Goal: Information Seeking & Learning: Learn about a topic

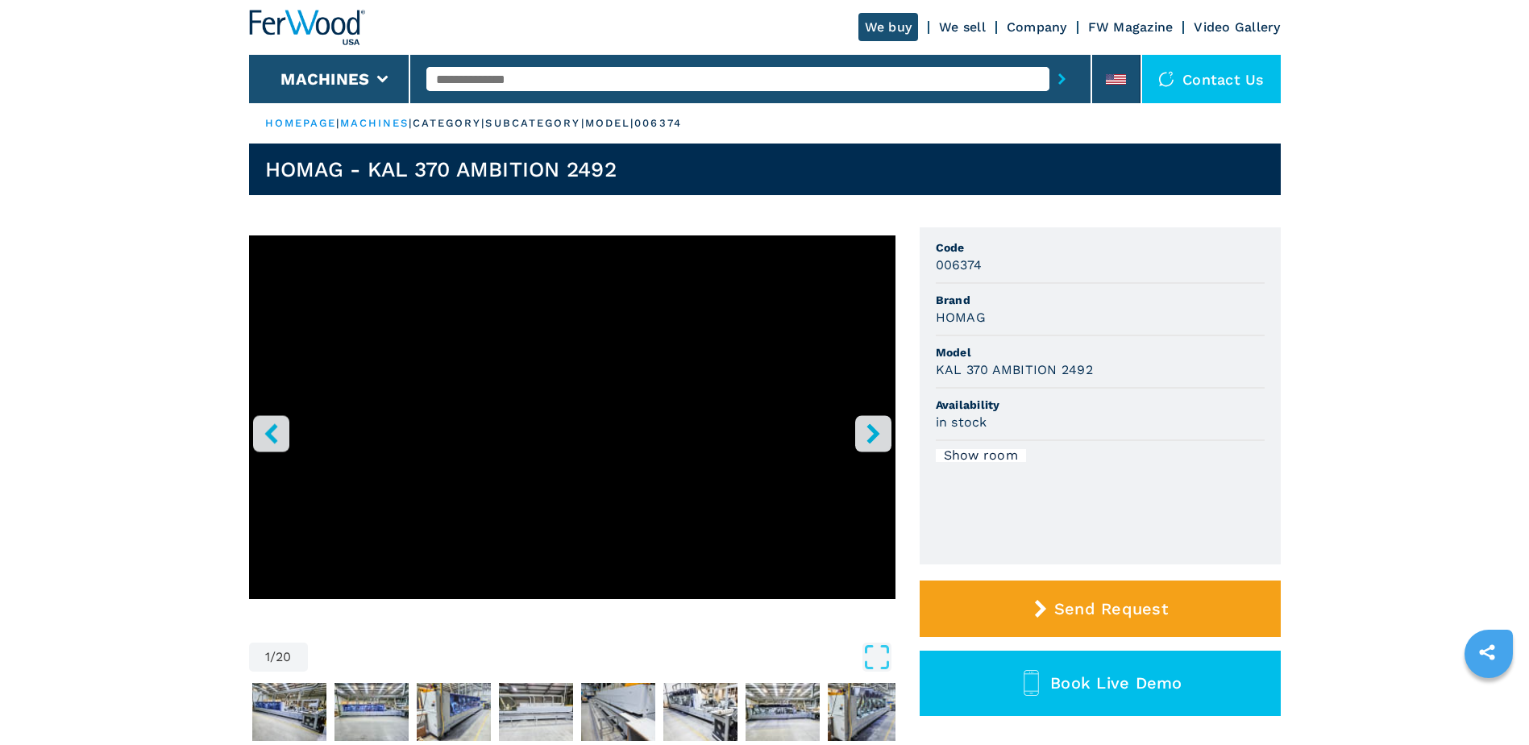
click at [864, 435] on icon "right-button" at bounding box center [873, 433] width 20 height 20
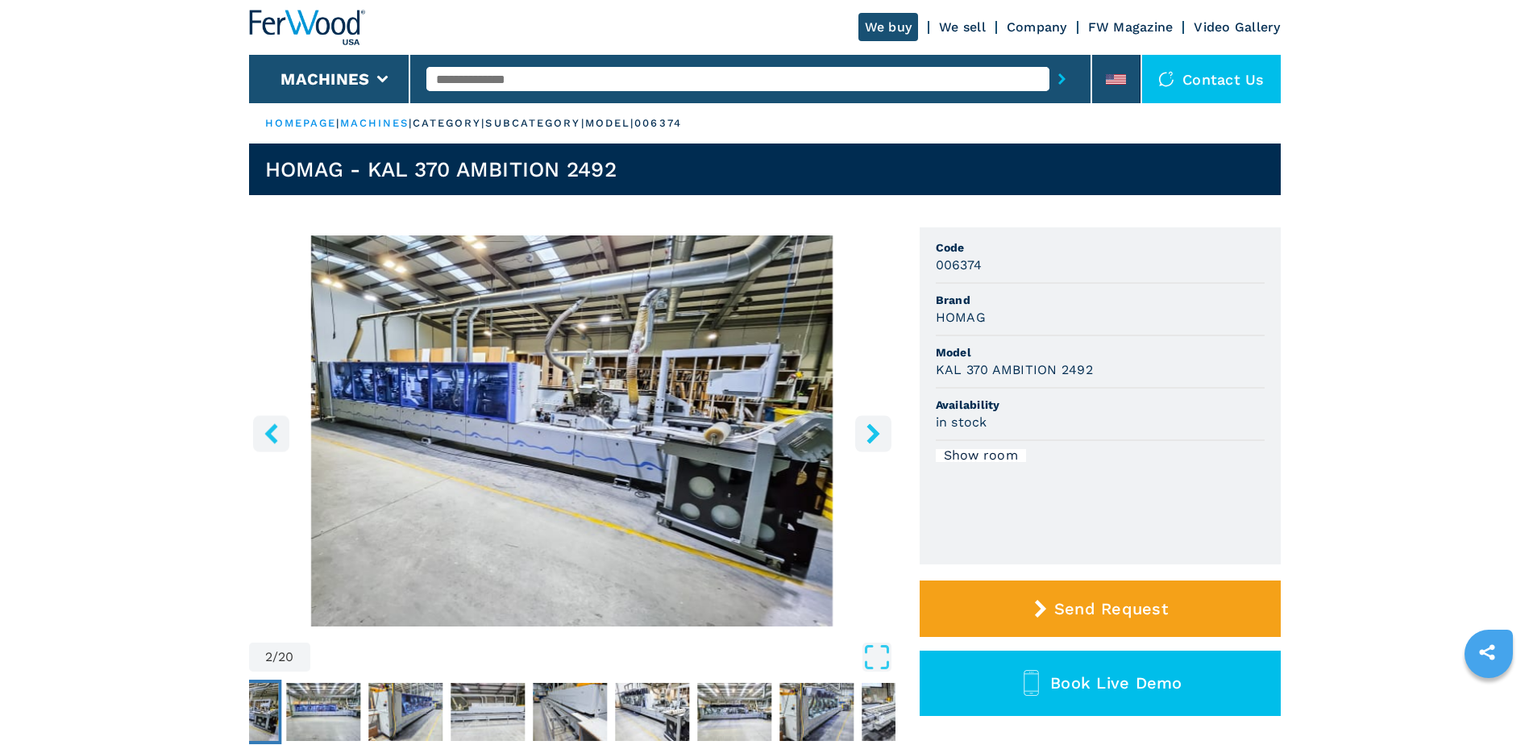
click at [864, 435] on icon "right-button" at bounding box center [873, 433] width 20 height 20
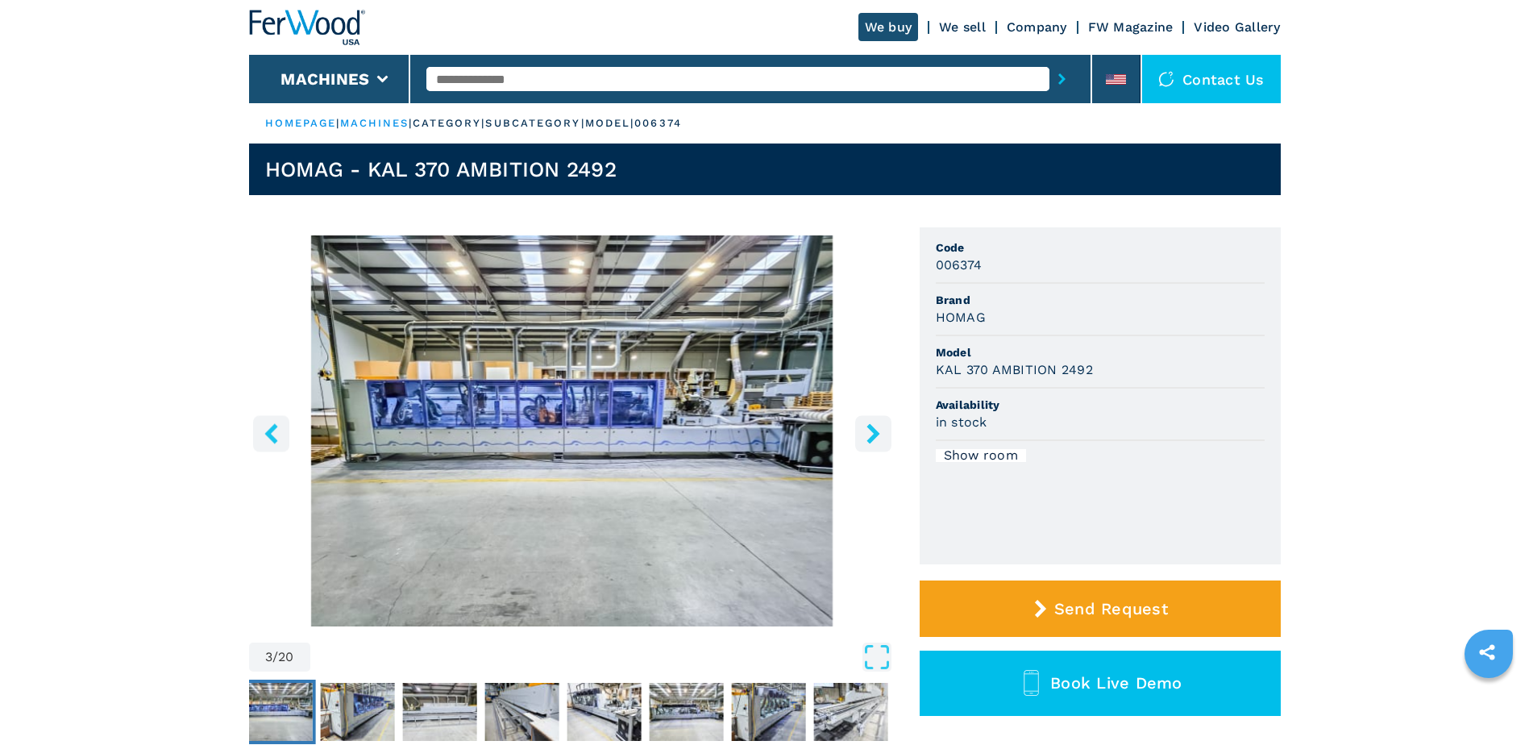
click at [864, 435] on icon "right-button" at bounding box center [873, 433] width 20 height 20
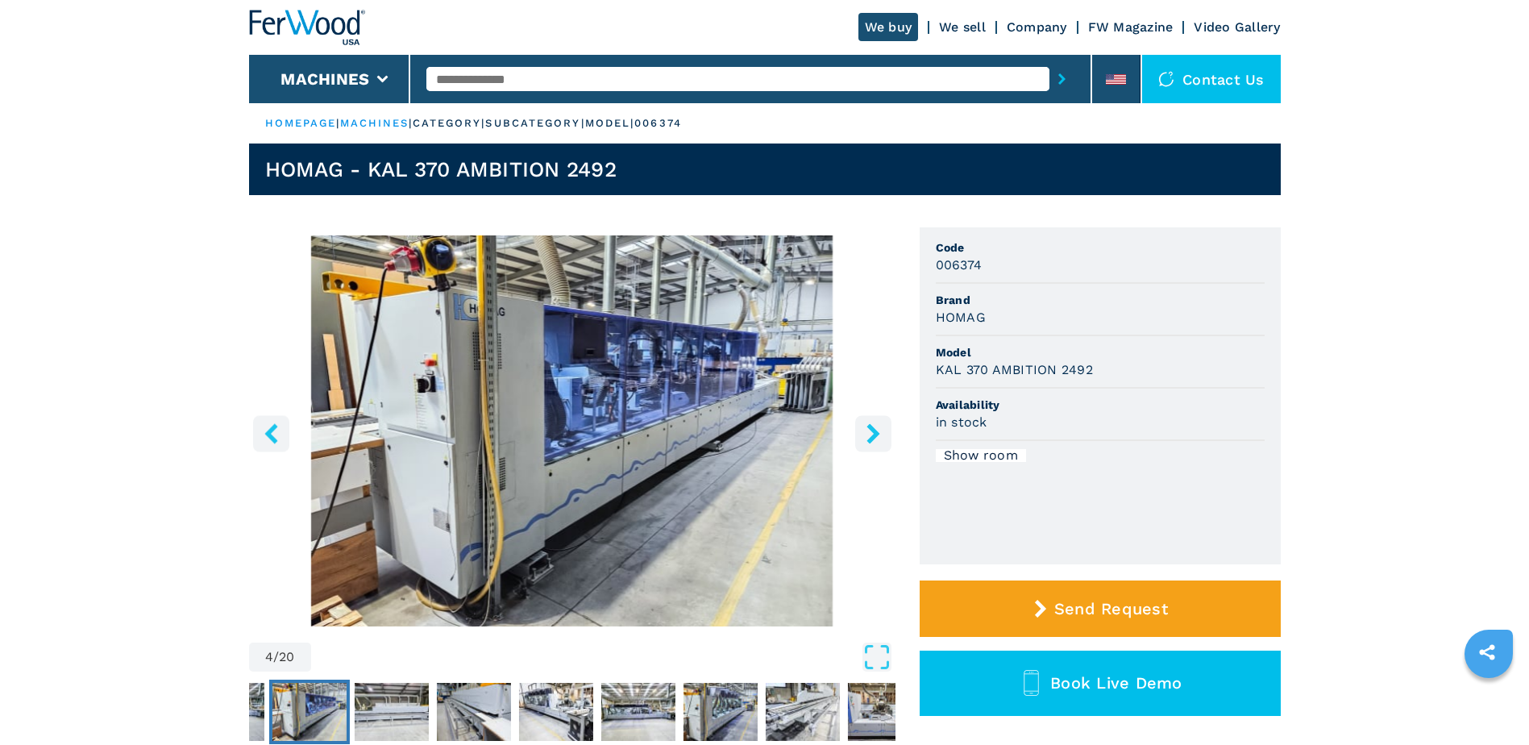
click at [864, 435] on icon "right-button" at bounding box center [873, 433] width 20 height 20
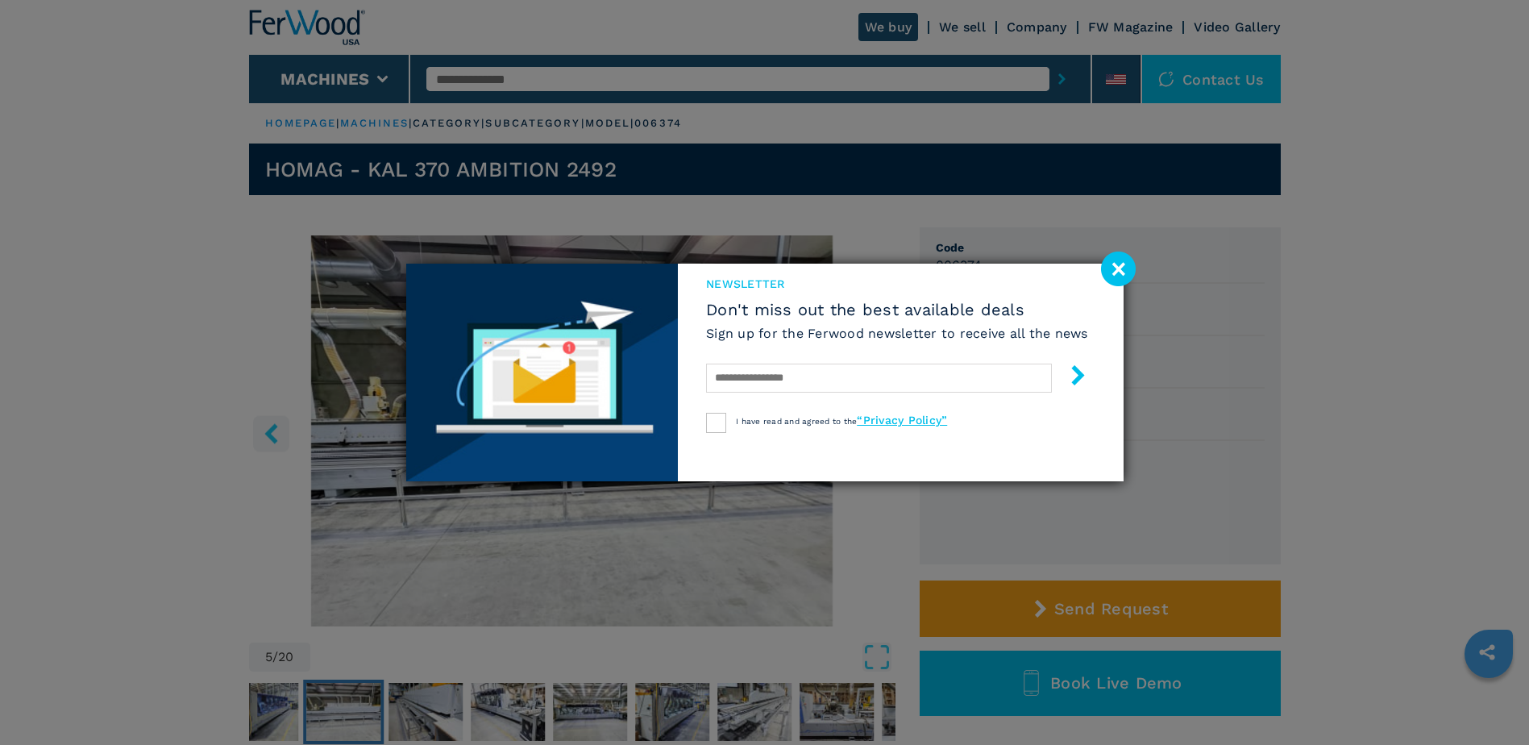
click at [864, 435] on div "newsletter Don't miss out the best available deals Sign up for the Ferwood news…" at bounding box center [764, 373] width 717 height 218
click at [1121, 267] on image at bounding box center [1118, 268] width 35 height 35
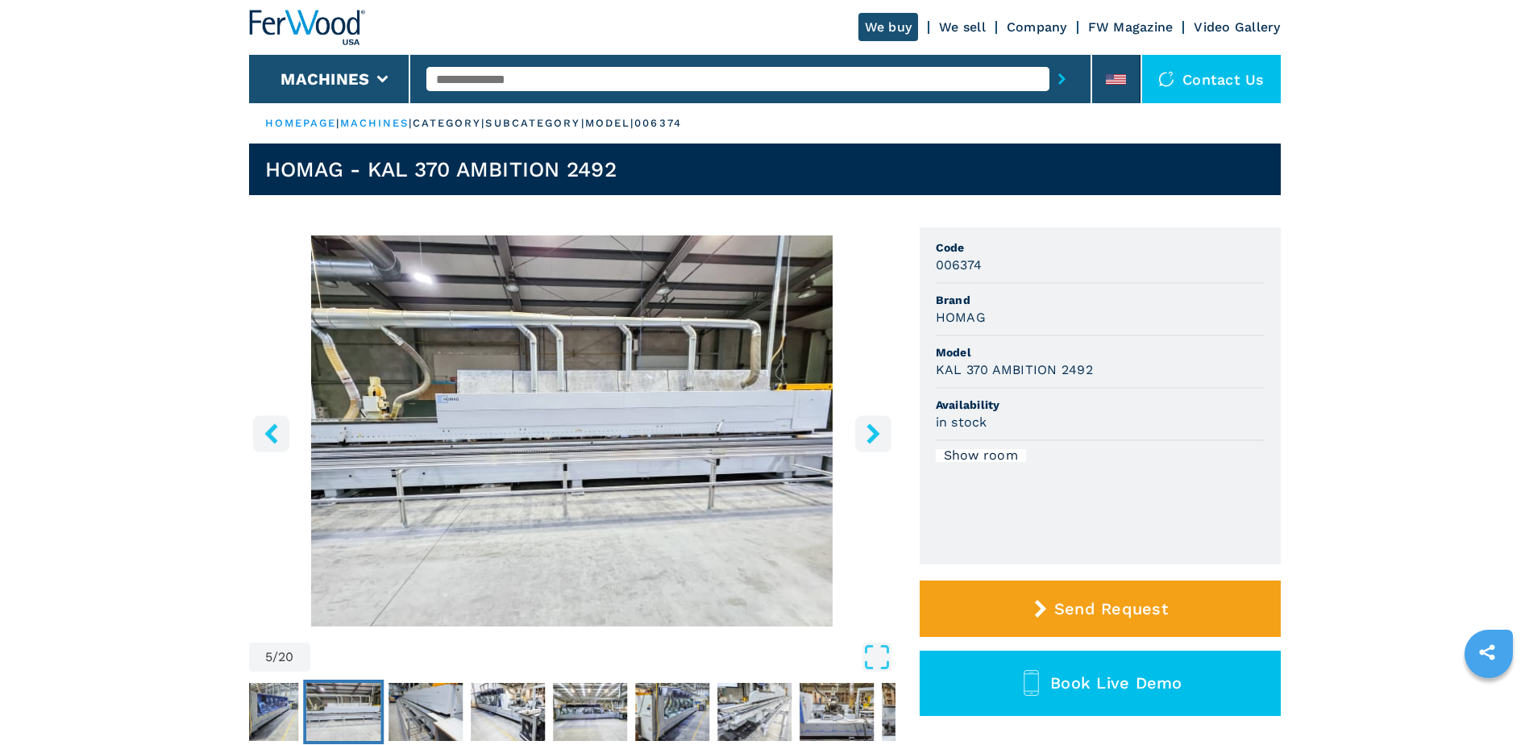
click at [879, 436] on icon "right-button" at bounding box center [873, 433] width 20 height 20
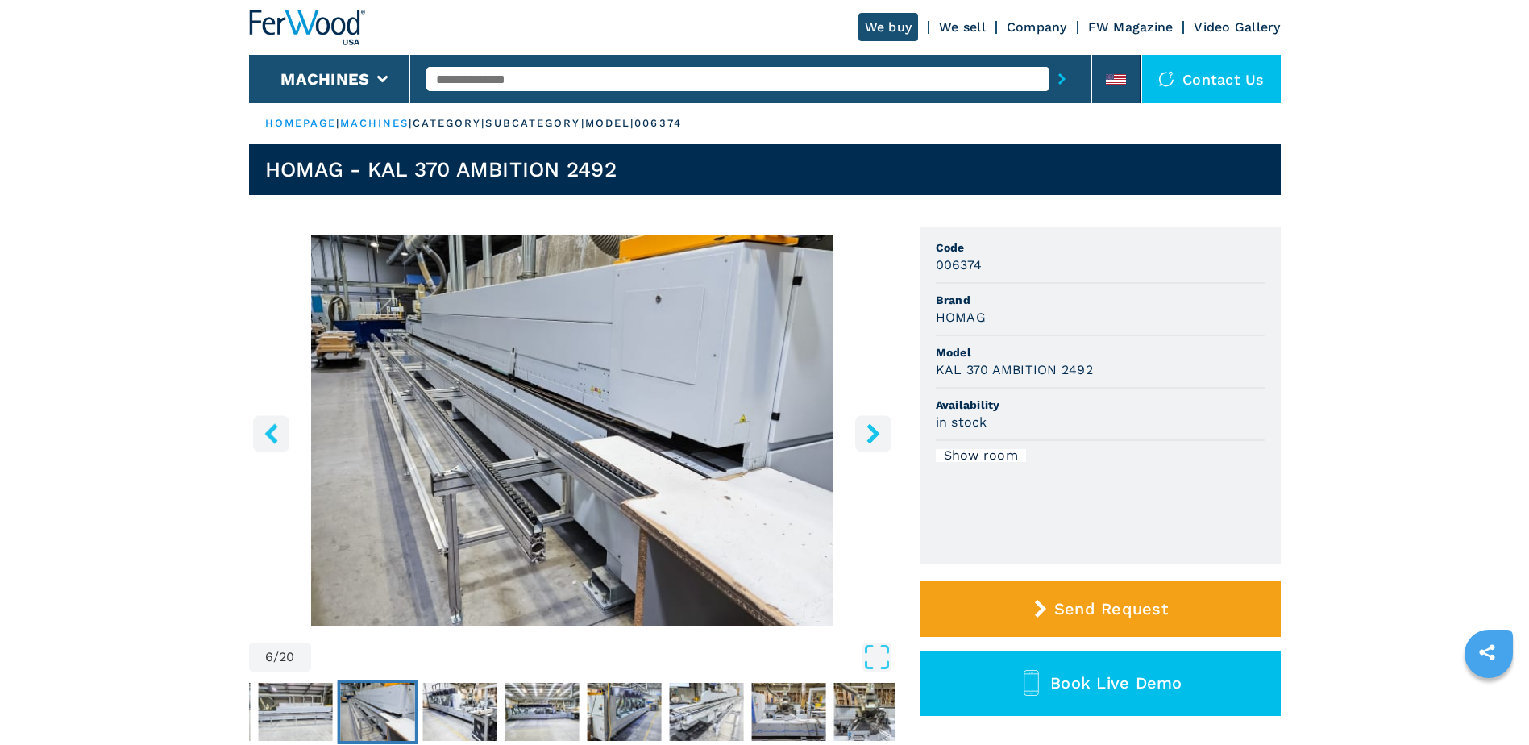
click at [879, 430] on icon "right-button" at bounding box center [873, 433] width 20 height 20
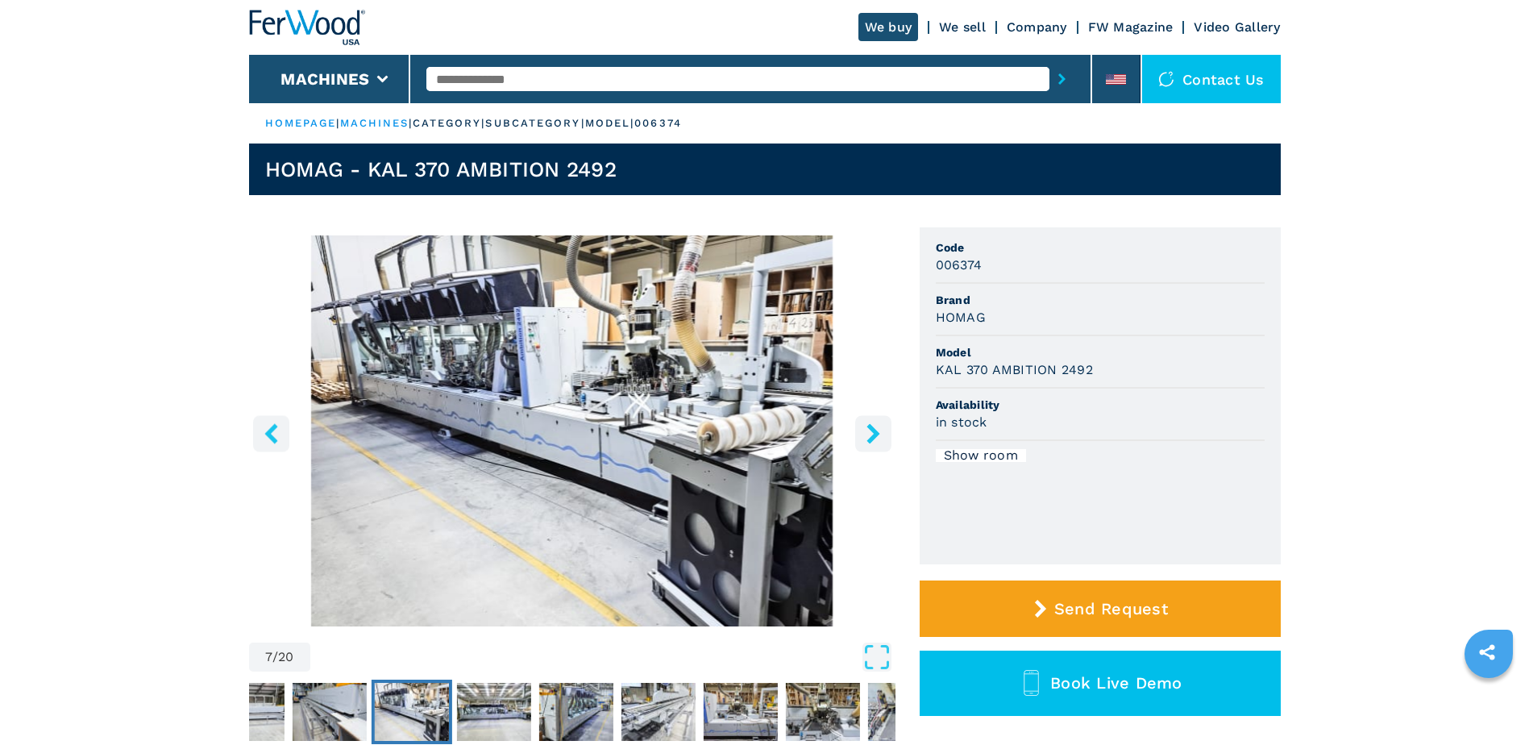
click at [879, 430] on icon "right-button" at bounding box center [873, 433] width 20 height 20
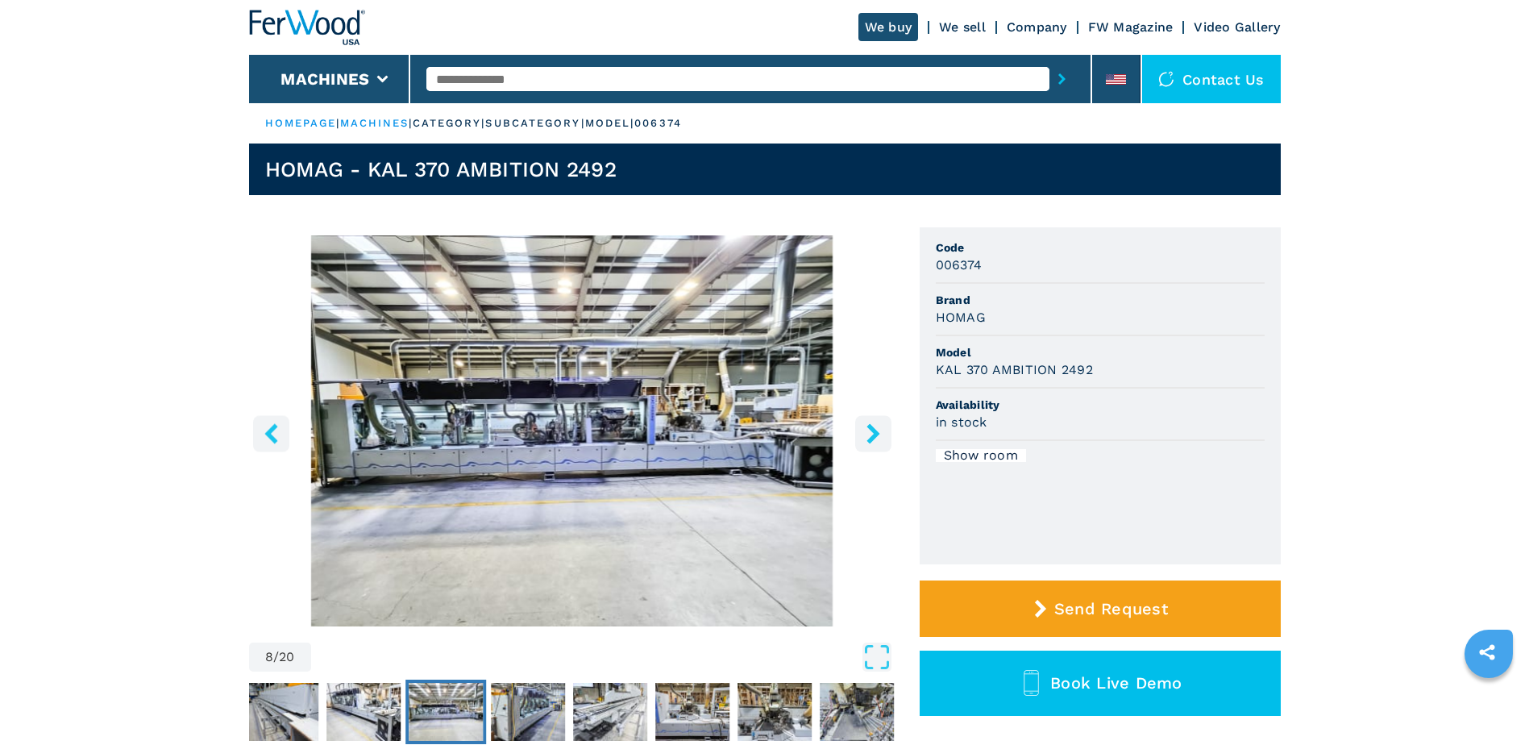
click at [879, 430] on icon "right-button" at bounding box center [873, 433] width 20 height 20
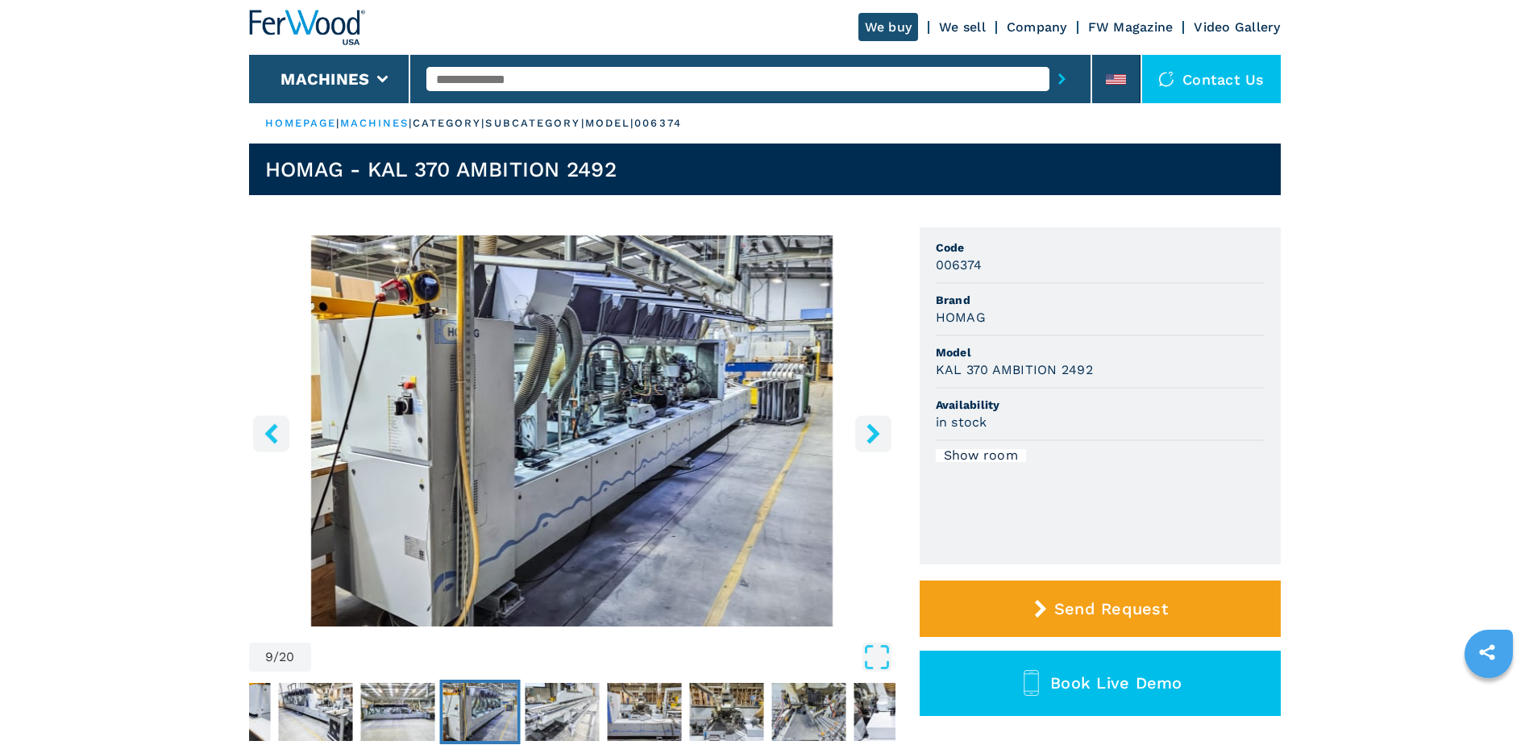
click at [879, 430] on icon "right-button" at bounding box center [873, 433] width 20 height 20
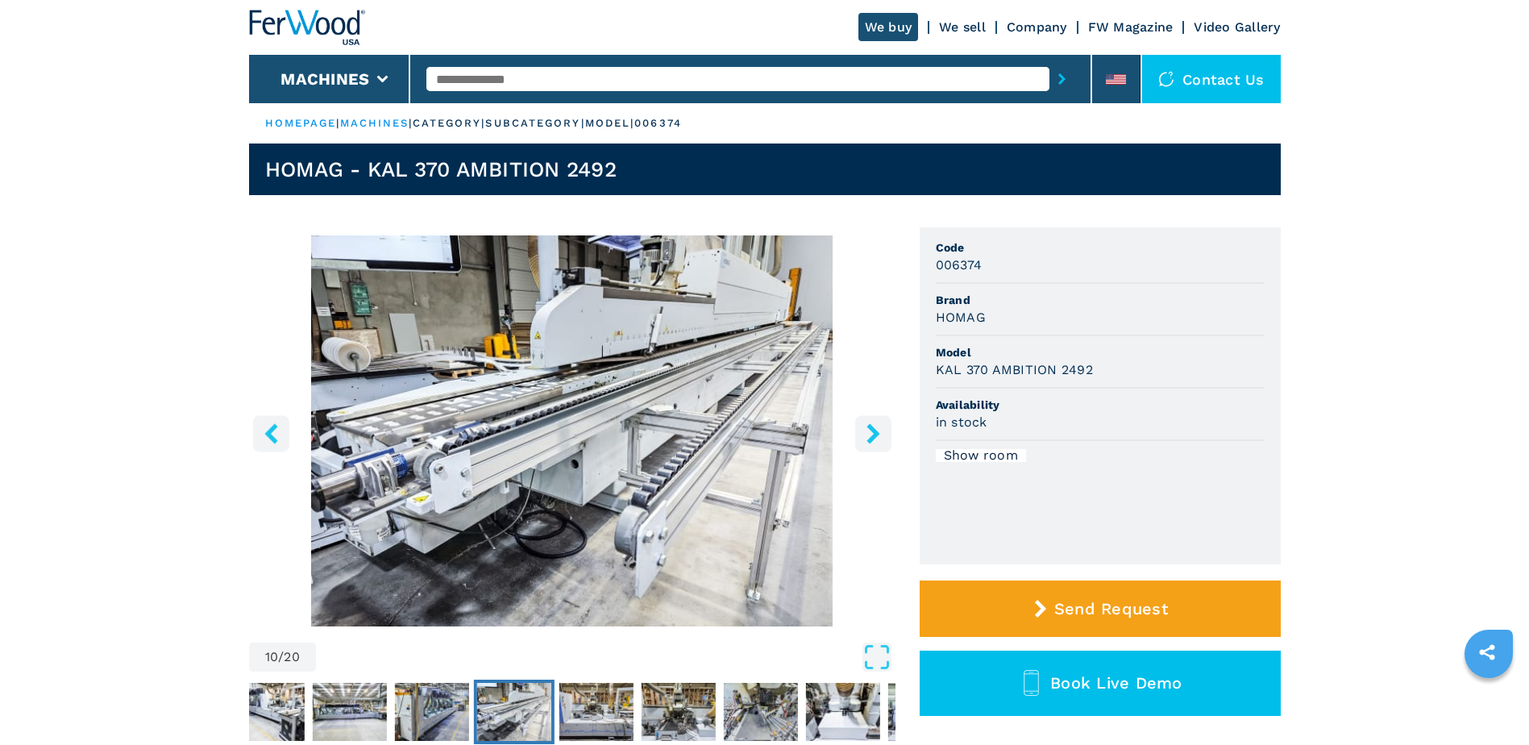
click at [879, 430] on icon "right-button" at bounding box center [873, 433] width 20 height 20
